Goal: Use online tool/utility: Utilize a website feature to perform a specific function

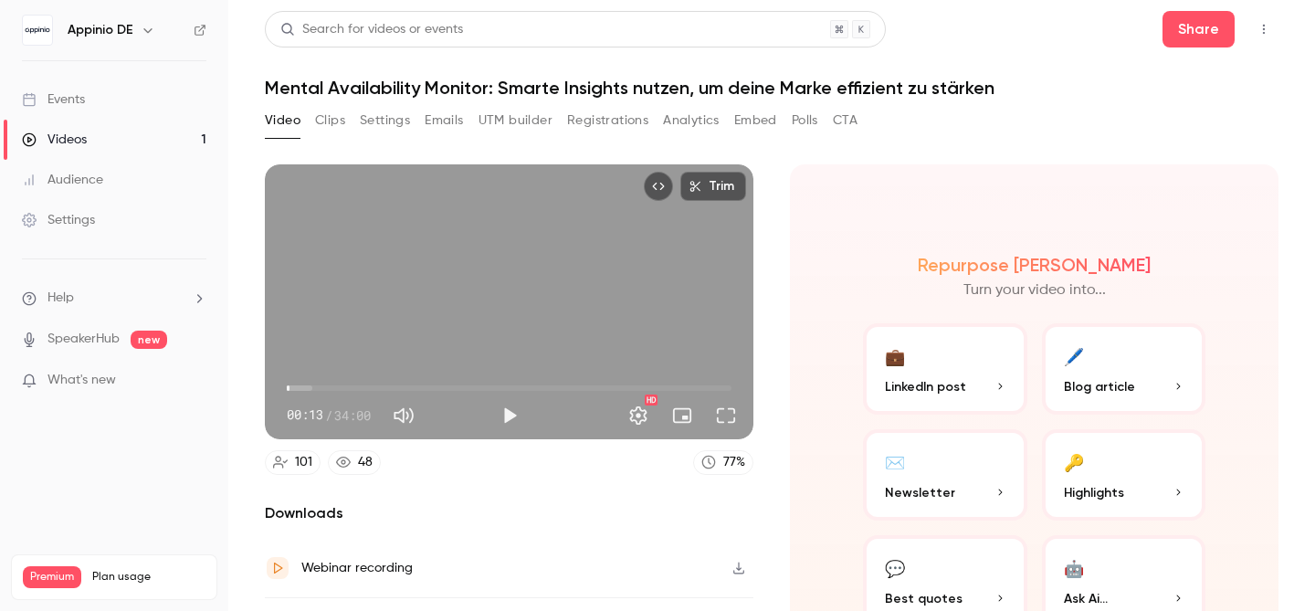
click at [339, 120] on button "Clips" at bounding box center [330, 120] width 30 height 29
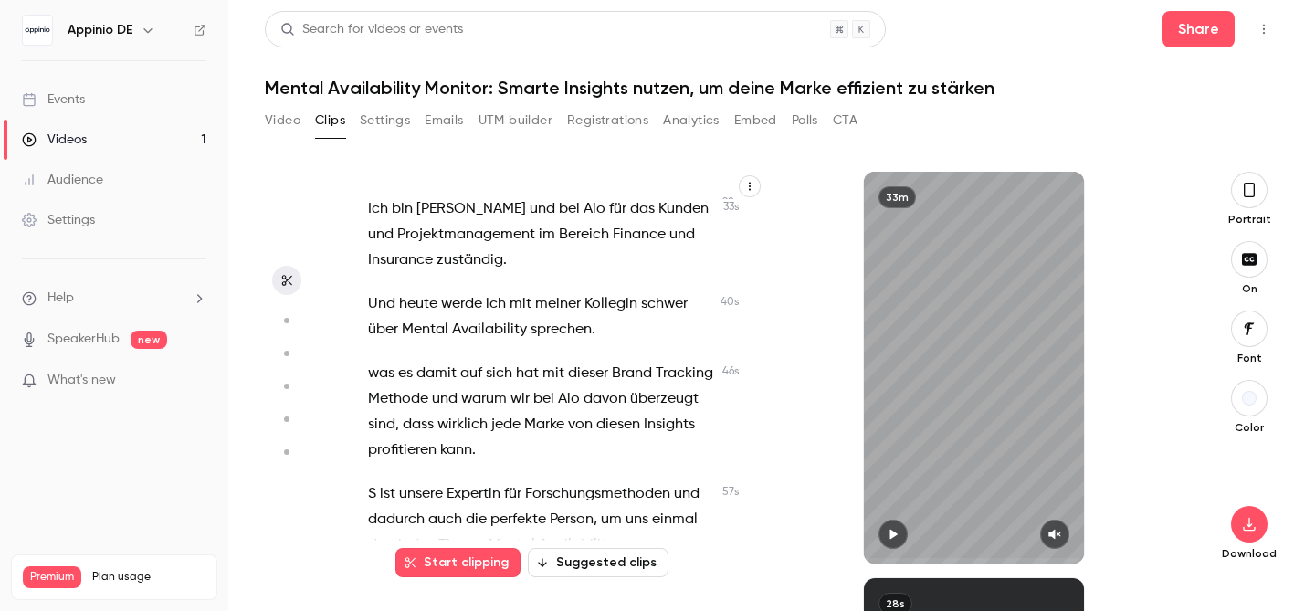
scroll to position [336, 0]
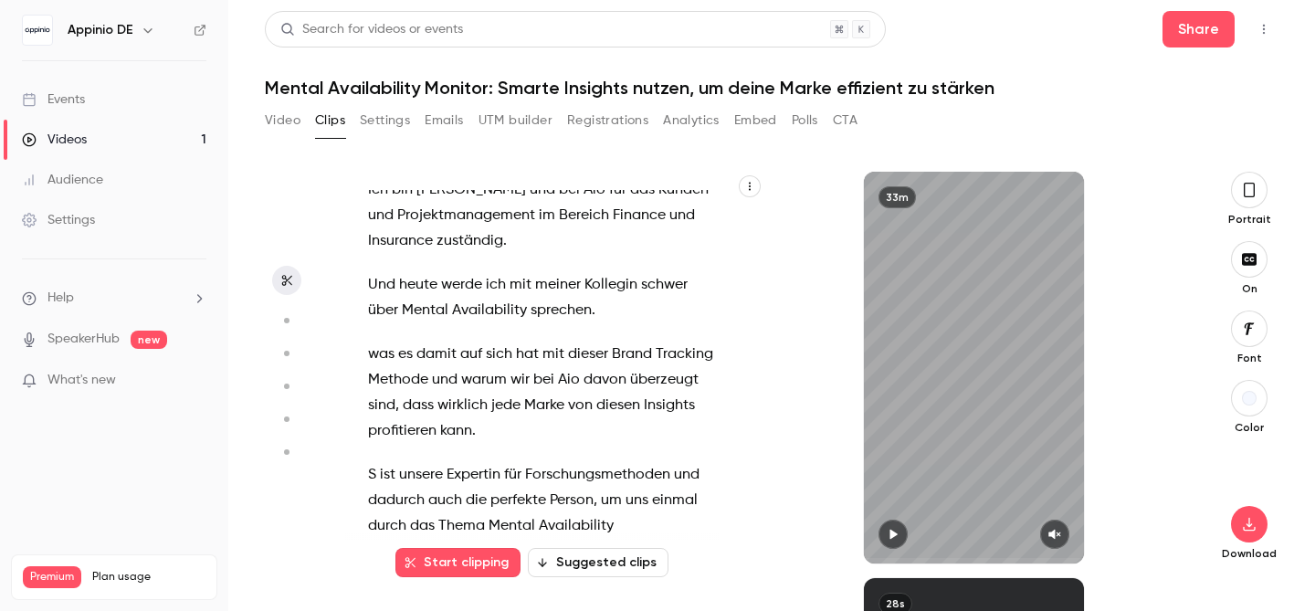
click at [622, 565] on button "Suggested clips" at bounding box center [598, 562] width 141 height 29
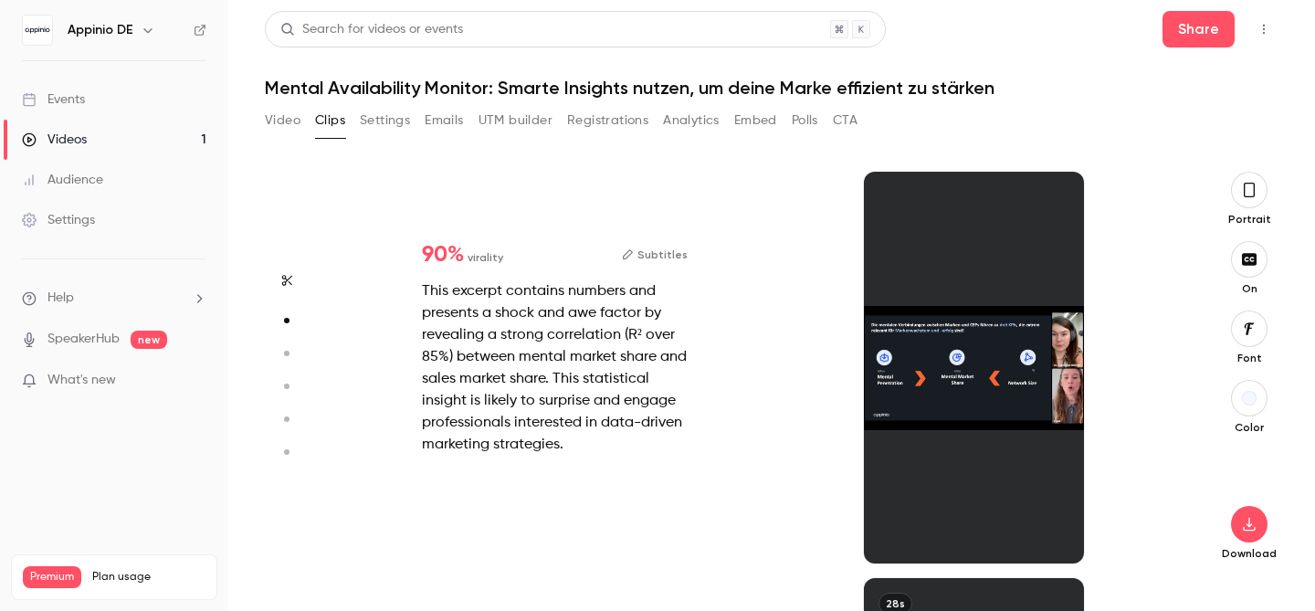
scroll to position [406, 0]
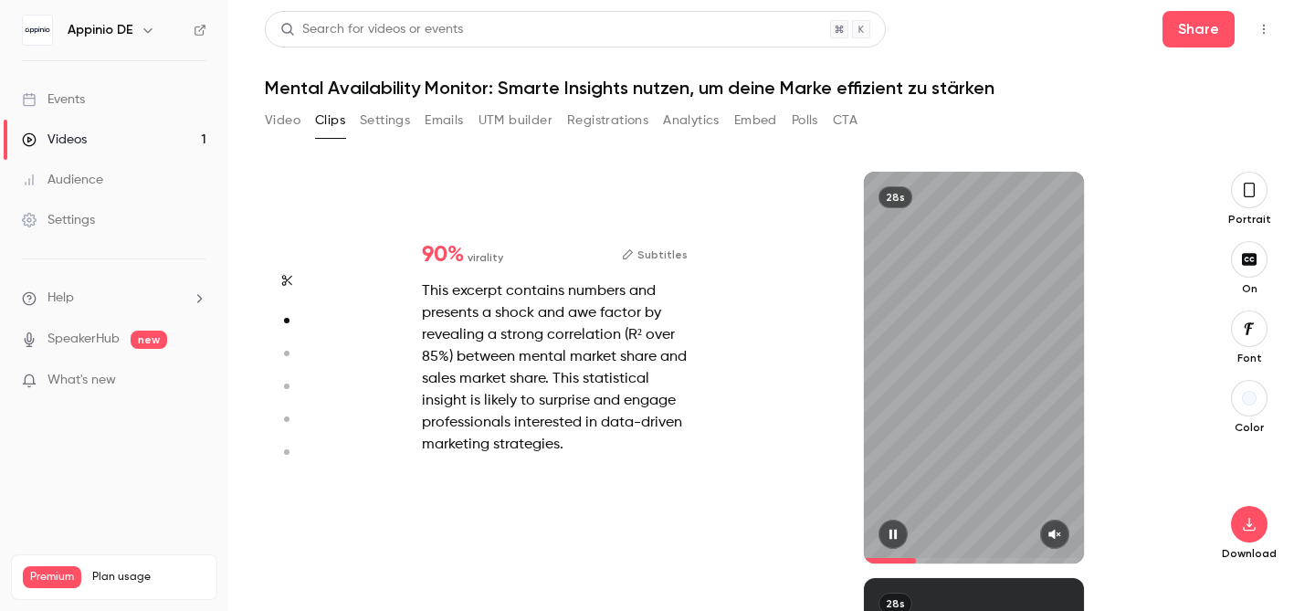
click at [1065, 535] on button "button" at bounding box center [1054, 534] width 29 height 29
click at [873, 557] on span at bounding box center [974, 560] width 220 height 29
click at [971, 255] on div "28s" at bounding box center [974, 368] width 220 height 392
click at [896, 532] on icon "button" at bounding box center [892, 535] width 7 height 10
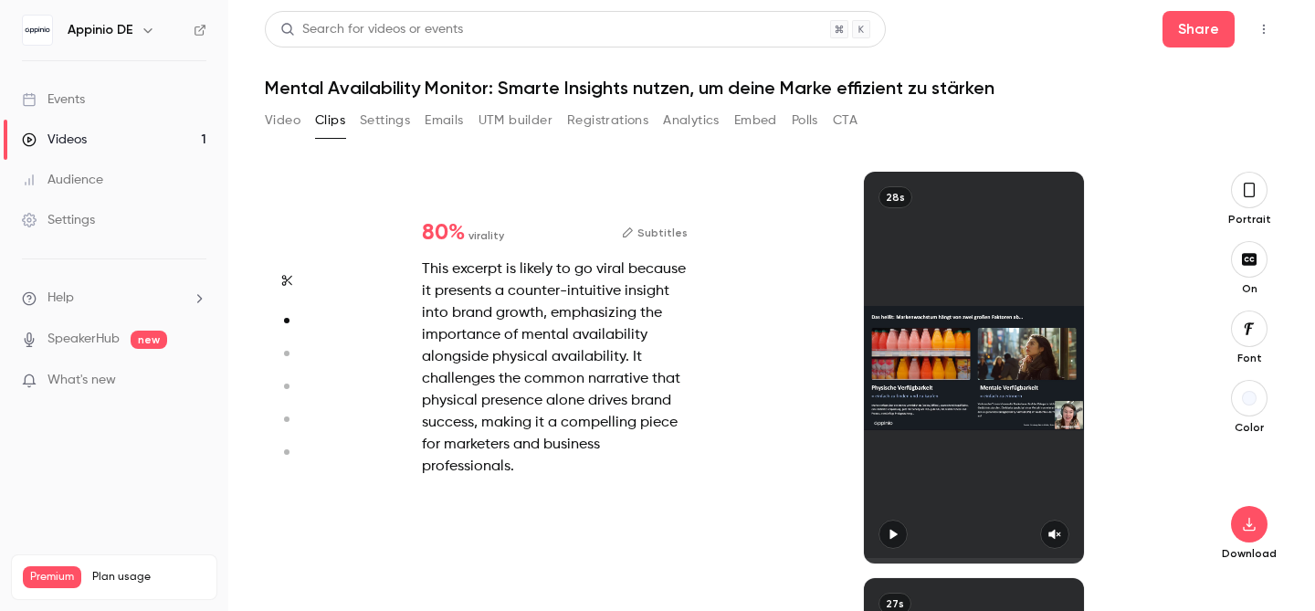
type input "*"
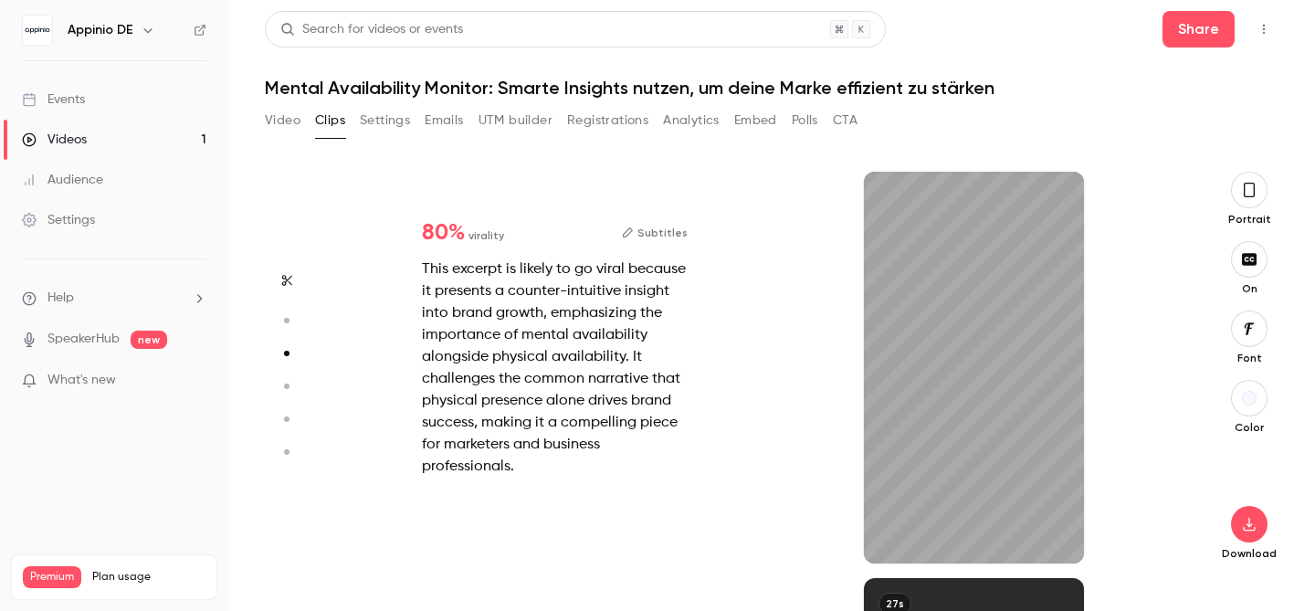
scroll to position [813, 0]
type input "*"
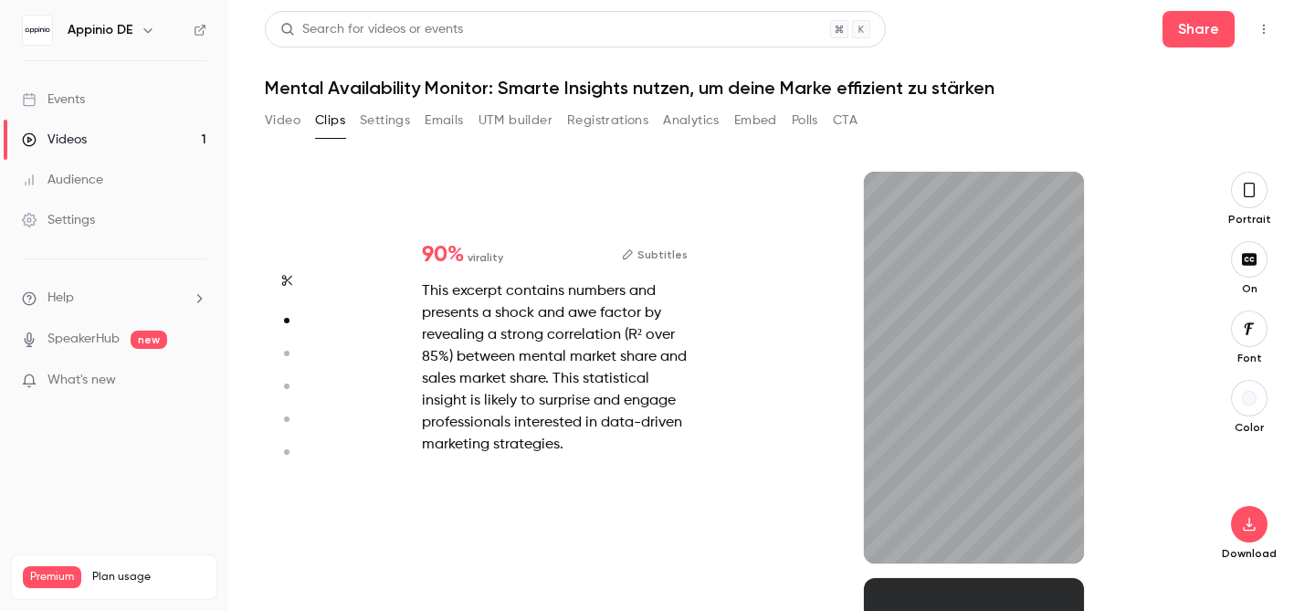
scroll to position [0, 0]
type input "*"
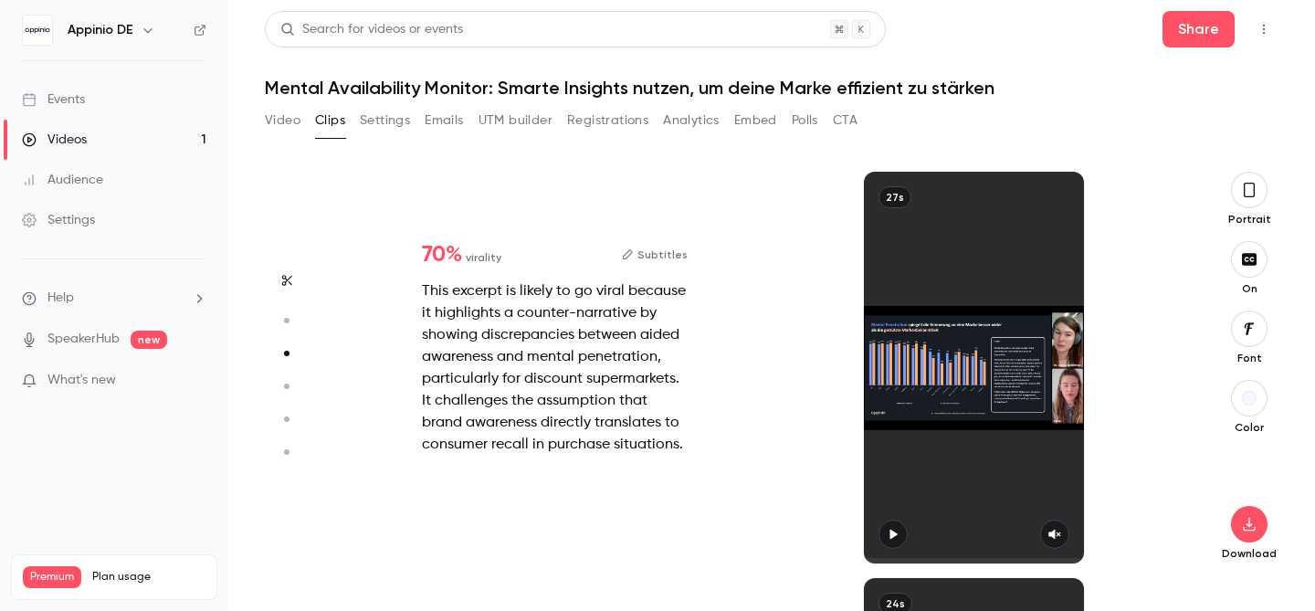
type input "*"
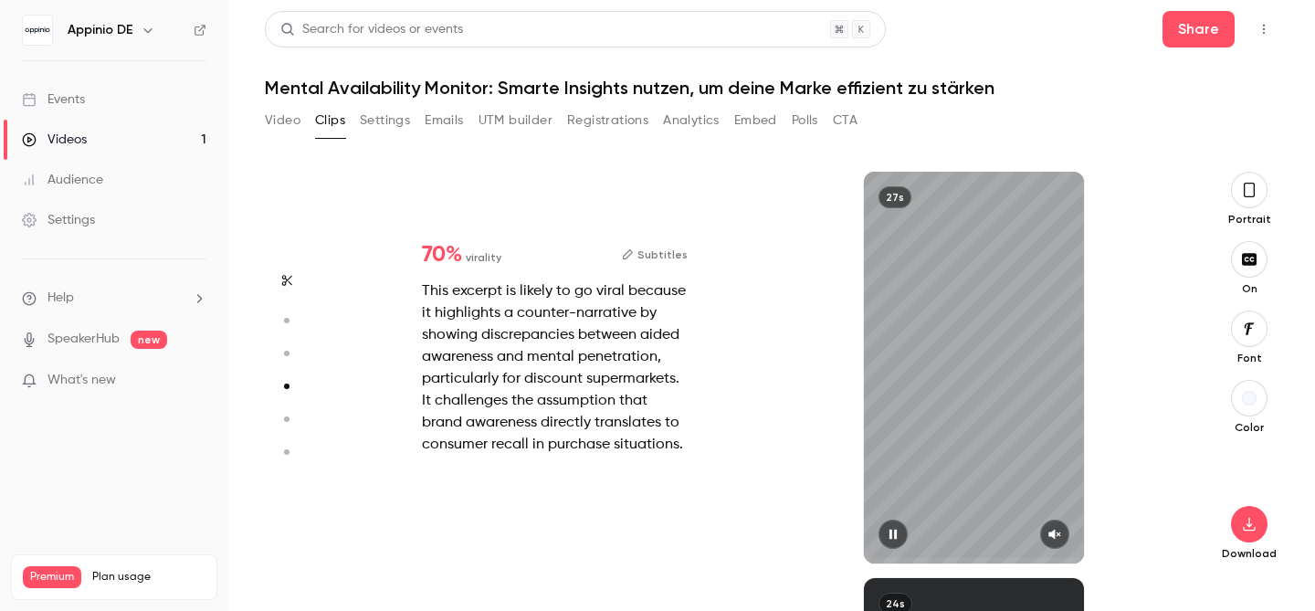
type input "*"
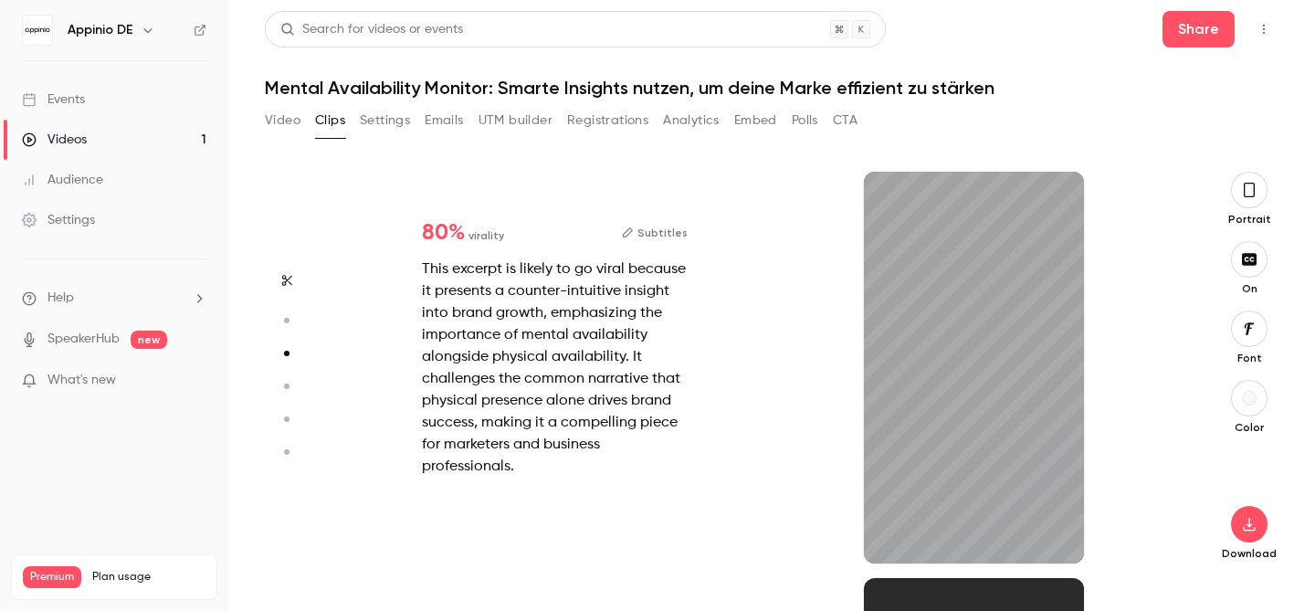
scroll to position [813, 0]
type input "*"
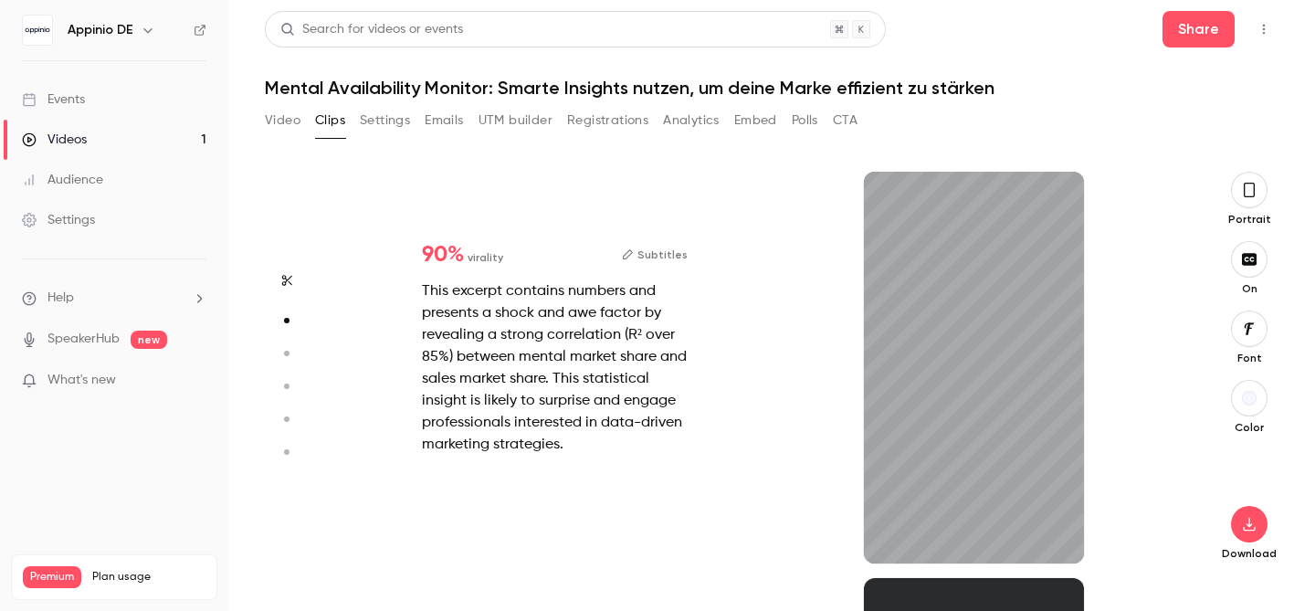
scroll to position [406, 0]
click at [1248, 522] on icon "button" at bounding box center [1249, 525] width 12 height 14
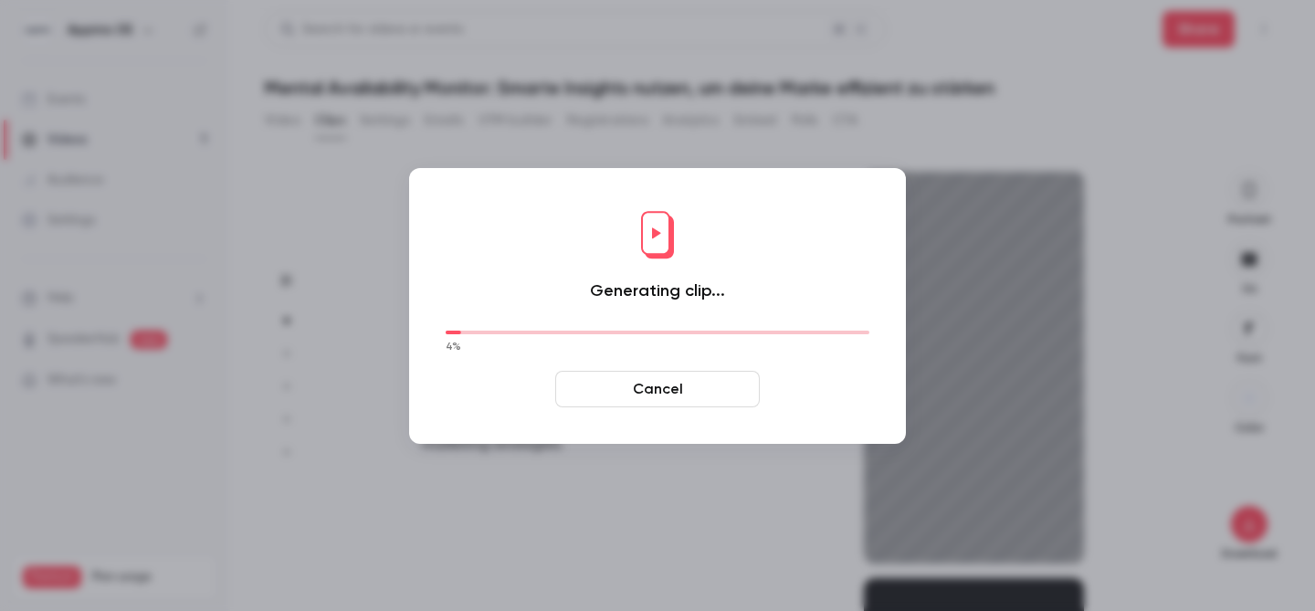
click at [1130, 310] on div at bounding box center [657, 305] width 1315 height 611
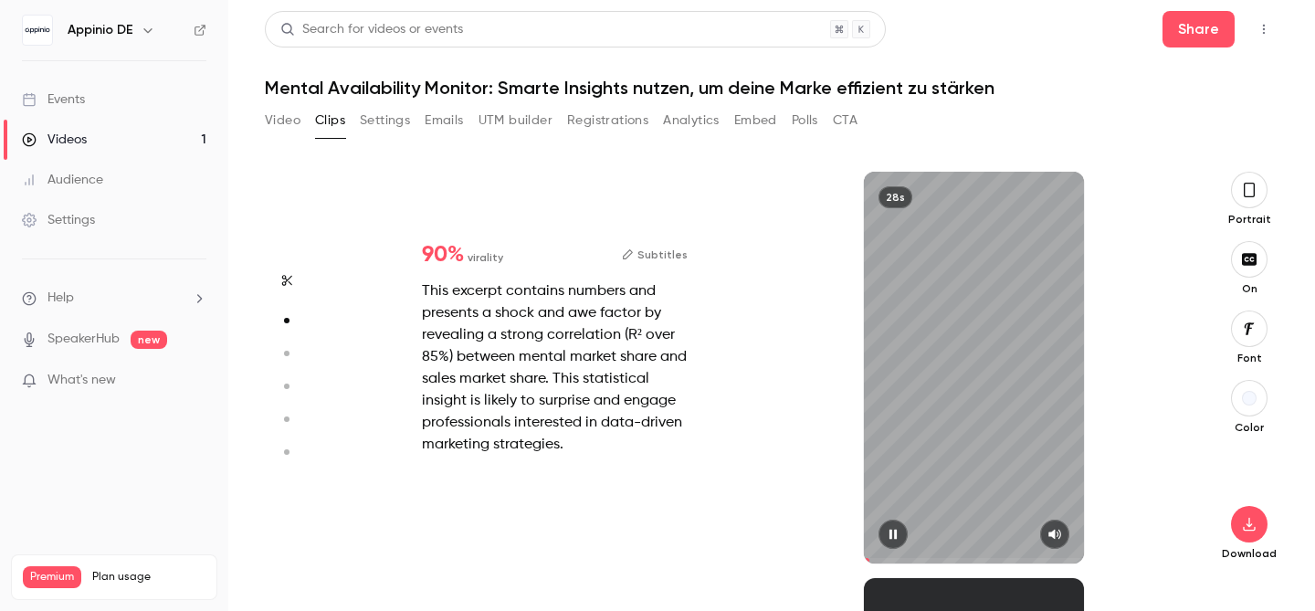
click at [665, 251] on button "Subtitles" at bounding box center [655, 255] width 66 height 22
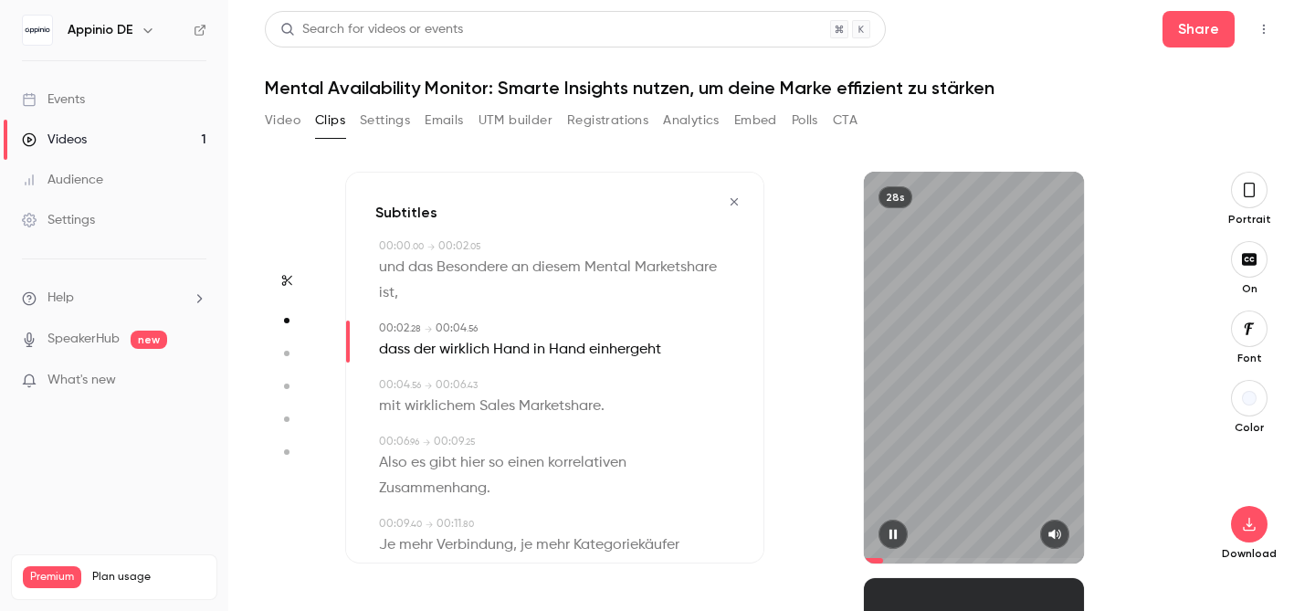
scroll to position [373, 0]
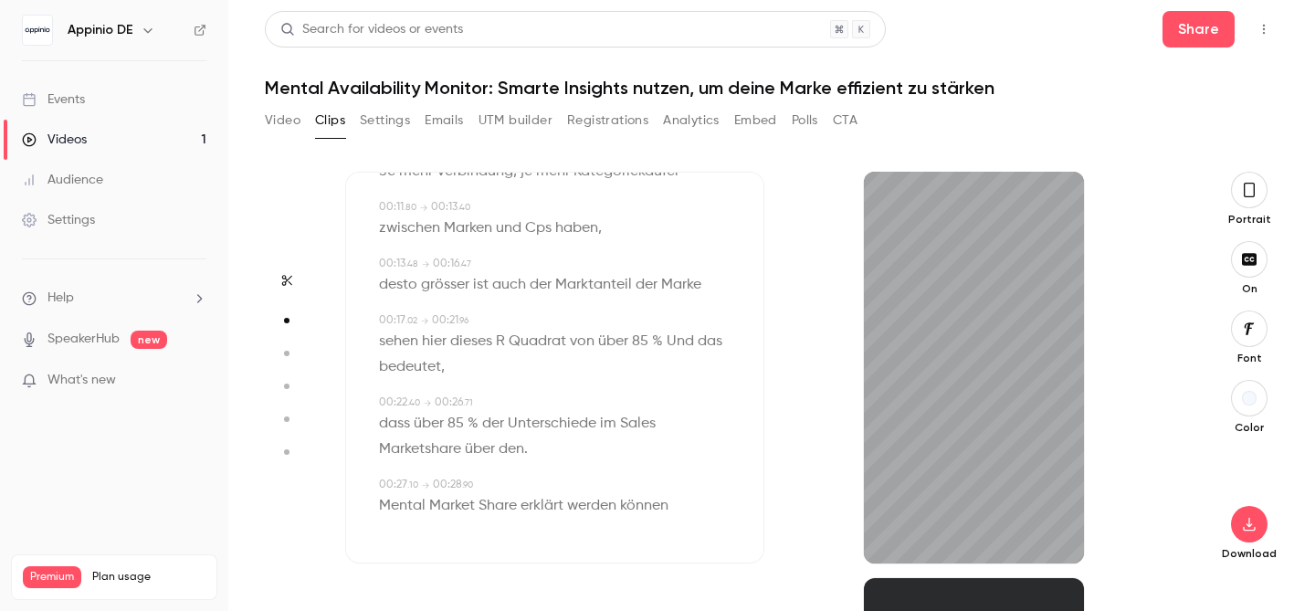
click at [1108, 359] on div "28s" at bounding box center [973, 368] width 419 height 392
drag, startPoint x: 982, startPoint y: 413, endPoint x: 923, endPoint y: 481, distance: 90.6
click at [982, 413] on div "28s" at bounding box center [974, 368] width 220 height 392
type input "***"
